Goal: Transaction & Acquisition: Purchase product/service

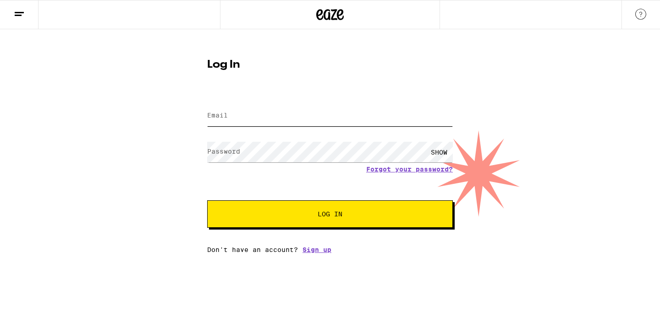
click at [230, 112] on input "Email" at bounding box center [329, 116] width 245 height 21
type input "[EMAIL_ADDRESS][DOMAIN_NAME]"
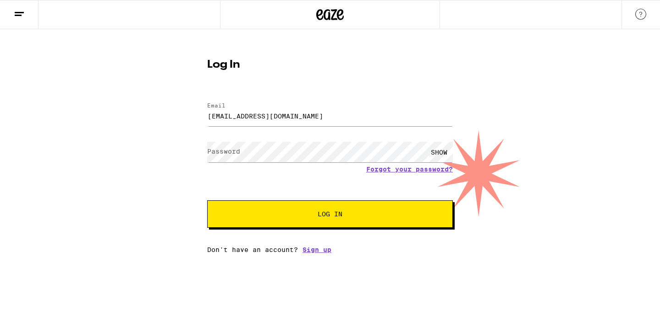
click at [239, 150] on label "Password" at bounding box center [223, 151] width 33 height 7
click at [207, 201] on button "Log In" at bounding box center [329, 214] width 245 height 27
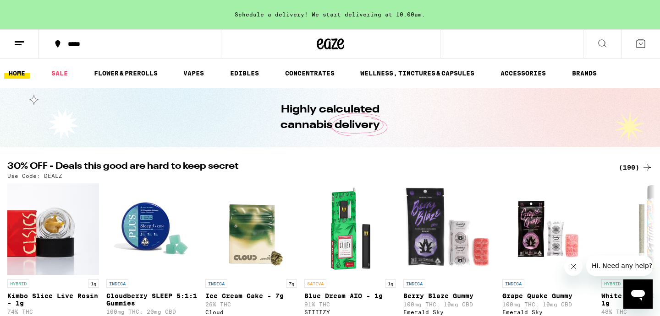
click at [331, 42] on icon at bounding box center [329, 44] width 27 height 16
